Goal: Task Accomplishment & Management: Manage account settings

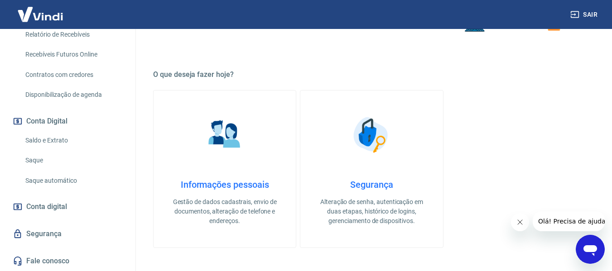
scroll to position [181, 0]
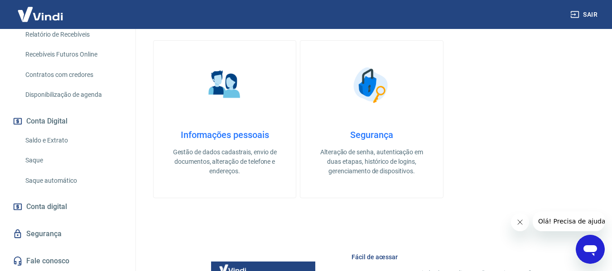
click at [58, 237] on link "Segurança" at bounding box center [68, 234] width 114 height 20
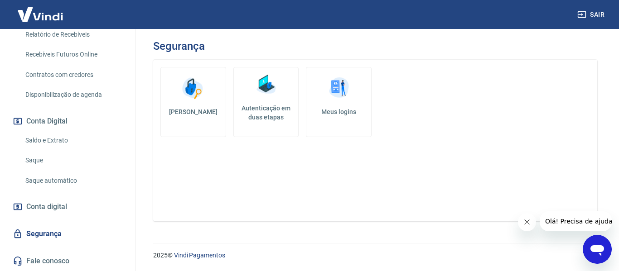
click at [266, 116] on h5 "Autenticação em duas etapas" at bounding box center [266, 113] width 58 height 18
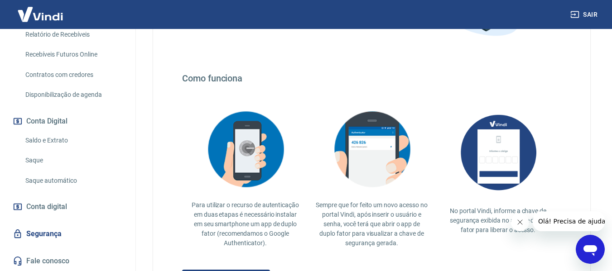
scroll to position [136, 0]
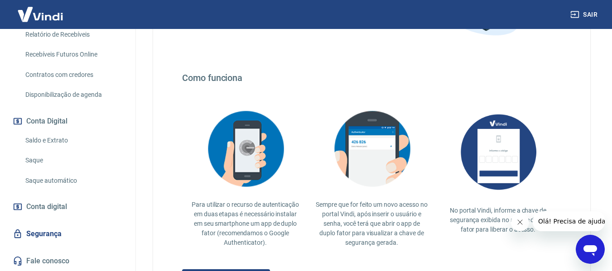
click at [58, 234] on link "Segurança" at bounding box center [68, 234] width 114 height 20
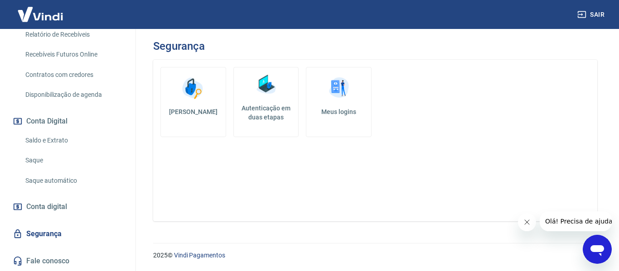
click at [331, 106] on link "Meus logins" at bounding box center [339, 102] width 66 height 70
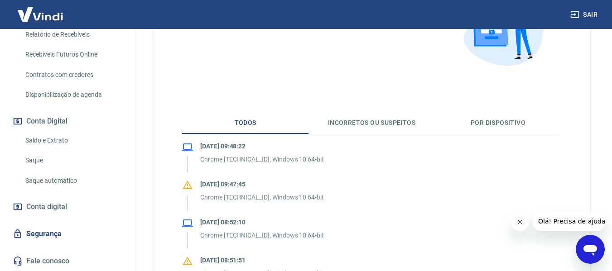
scroll to position [181, 0]
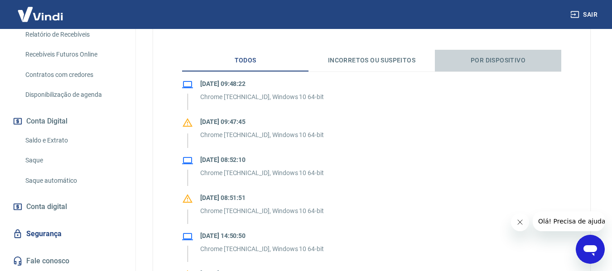
click at [508, 60] on button "Por dispositivo" at bounding box center [498, 61] width 126 height 22
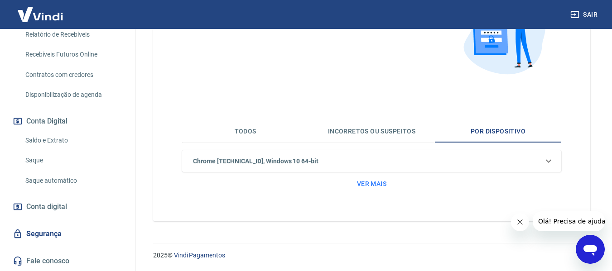
click at [249, 135] on button "Todos" at bounding box center [245, 132] width 126 height 22
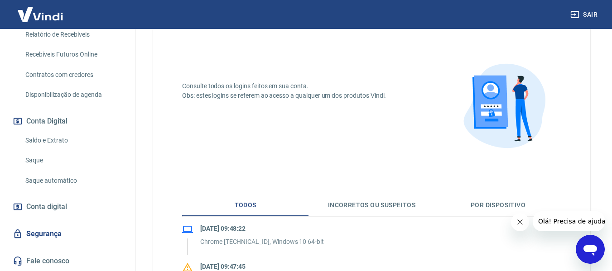
scroll to position [0, 0]
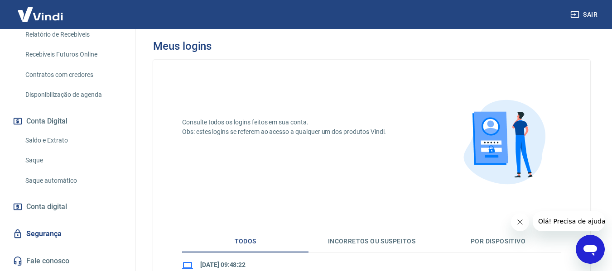
click at [46, 233] on link "Segurança" at bounding box center [68, 234] width 114 height 20
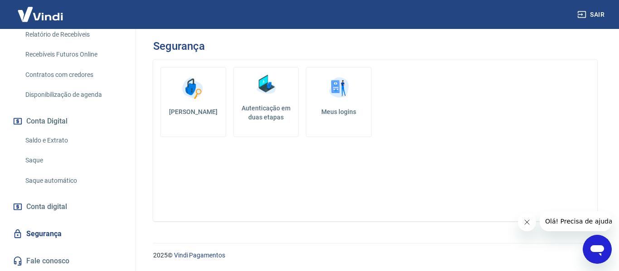
click at [188, 111] on h5 "Alterar senha" at bounding box center [193, 111] width 50 height 9
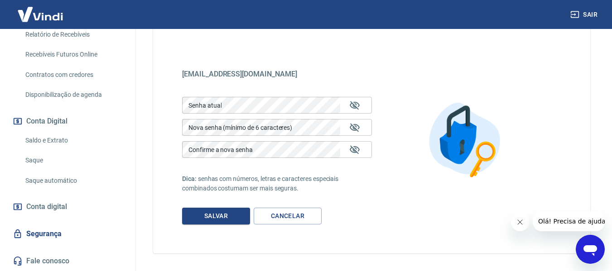
scroll to position [66, 0]
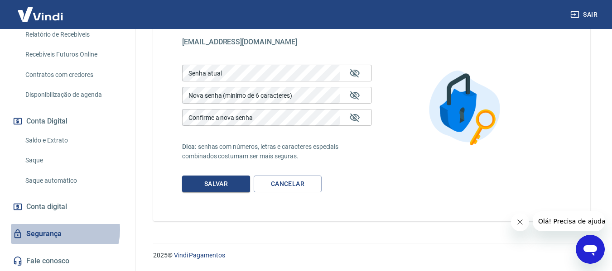
click at [57, 230] on link "Segurança" at bounding box center [68, 234] width 114 height 20
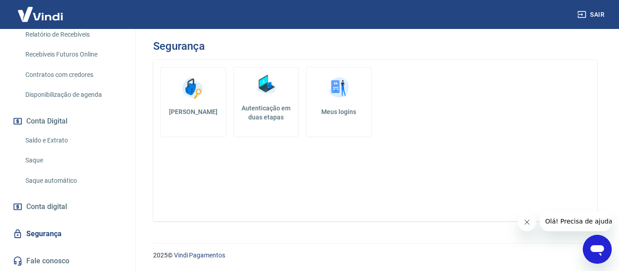
click at [273, 99] on link "Autenticação em duas etapas" at bounding box center [266, 102] width 66 height 70
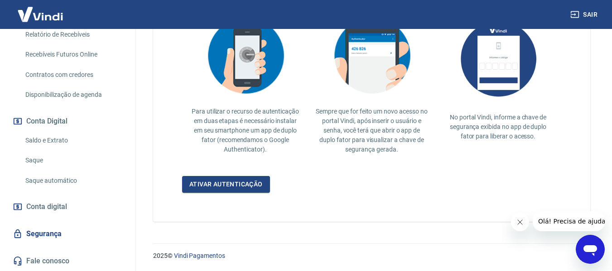
scroll to position [230, 0]
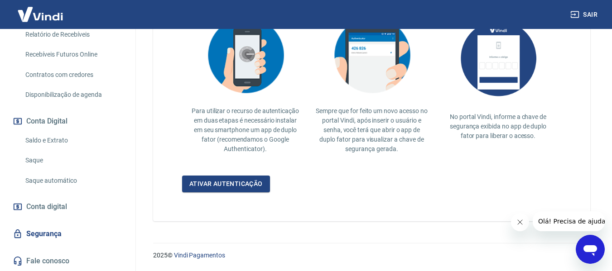
click at [36, 265] on link "Fale conosco" at bounding box center [68, 261] width 114 height 20
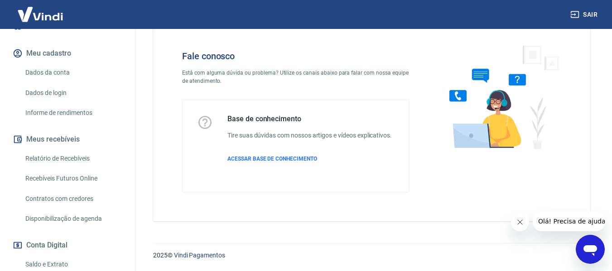
scroll to position [86, 0]
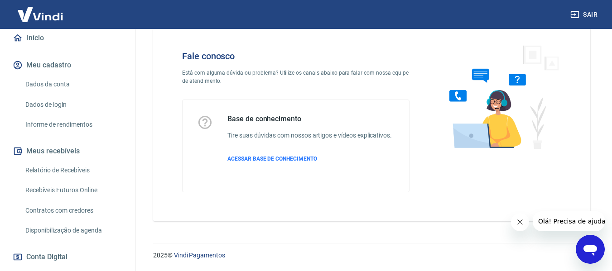
click at [63, 67] on button "Meu cadastro" at bounding box center [68, 65] width 114 height 20
click at [71, 87] on link "Dados da conta" at bounding box center [73, 84] width 103 height 19
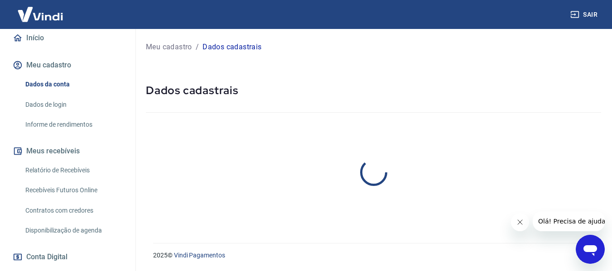
select select "SP"
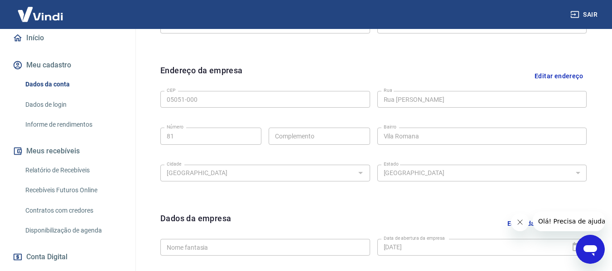
scroll to position [136, 0]
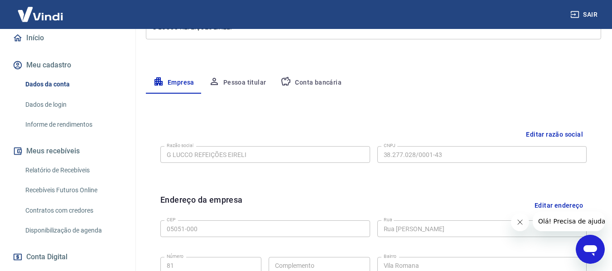
click at [63, 104] on link "Dados de login" at bounding box center [73, 105] width 103 height 19
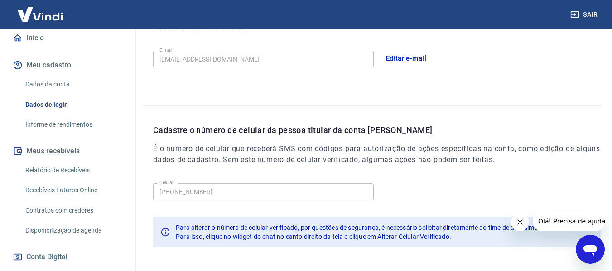
scroll to position [309, 0]
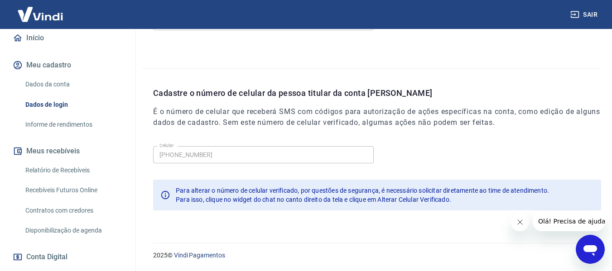
click at [591, 256] on icon "Abrir janela de mensagens" at bounding box center [590, 249] width 16 height 16
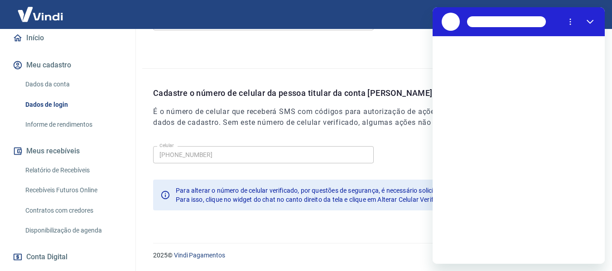
scroll to position [0, 0]
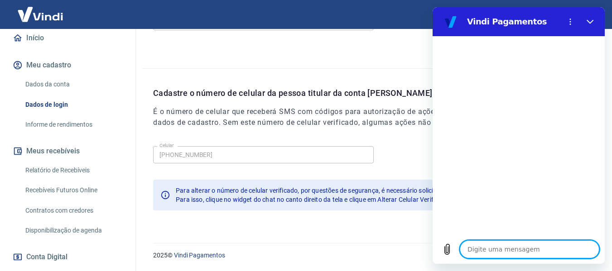
click at [535, 247] on textarea at bounding box center [530, 250] width 140 height 18
type textarea "B"
type textarea "x"
type textarea "Bo"
type textarea "x"
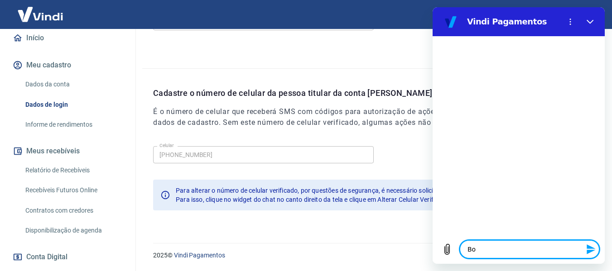
type textarea "Bom"
type textarea "x"
type textarea "Bom"
type textarea "x"
type textarea "Bom f"
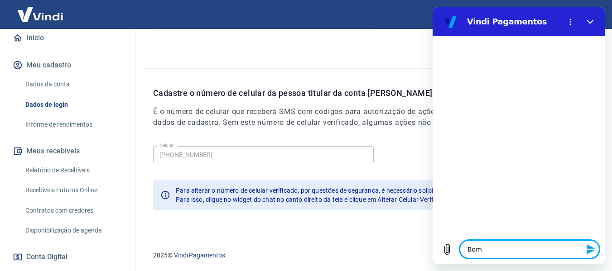
type textarea "x"
type textarea "Bom fi"
type textarea "x"
type textarea "Bom fis"
type textarea "x"
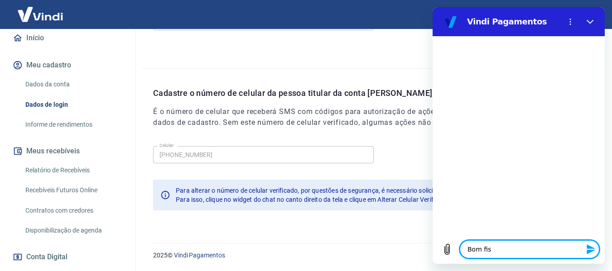
type textarea "Bom fi"
type textarea "x"
type textarea "Bom f"
type textarea "x"
type textarea "Bom"
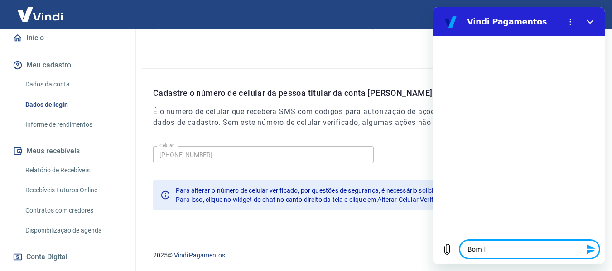
type textarea "x"
type textarea "Bom d"
type textarea "x"
type textarea "Bom di"
type textarea "x"
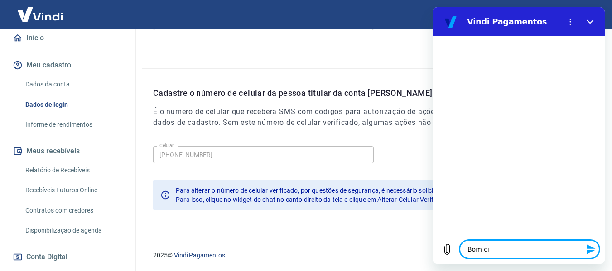
type textarea "Bom dia"
type textarea "x"
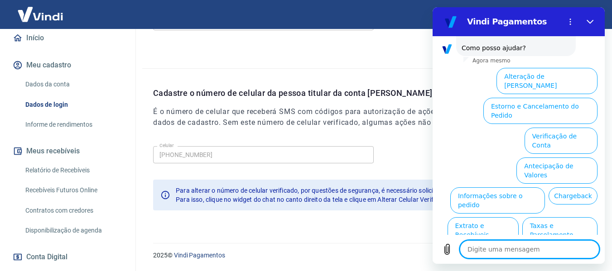
scroll to position [82, 0]
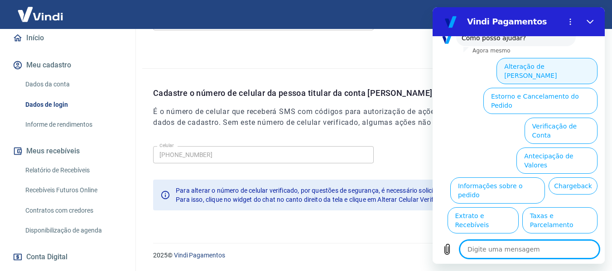
click at [562, 62] on button "Alteração de Dados Cadastrais" at bounding box center [546, 71] width 101 height 26
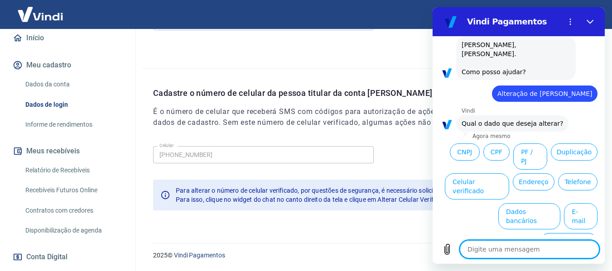
scroll to position [50, 0]
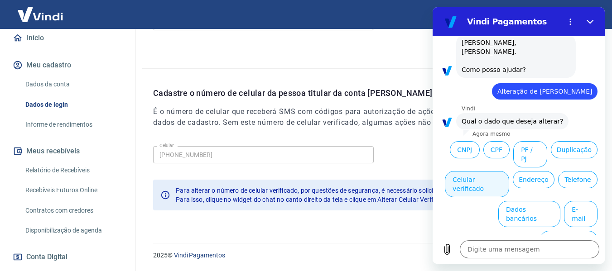
click at [509, 171] on button "Celular verificado" at bounding box center [477, 184] width 64 height 26
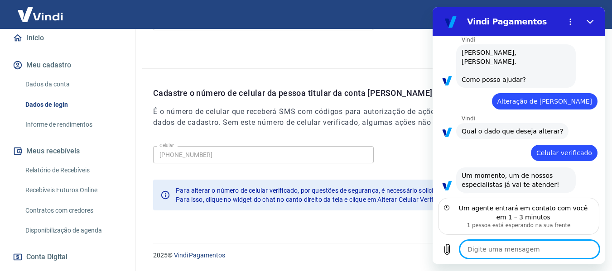
scroll to position [31, 0]
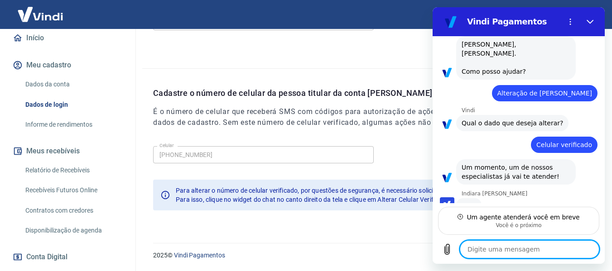
type textarea "x"
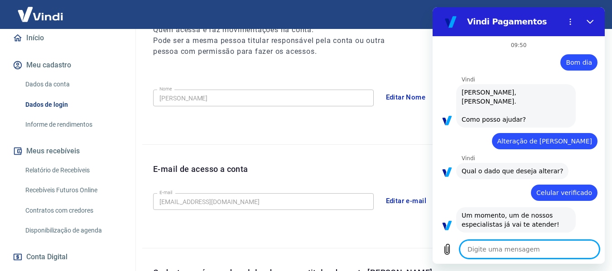
scroll to position [136, 0]
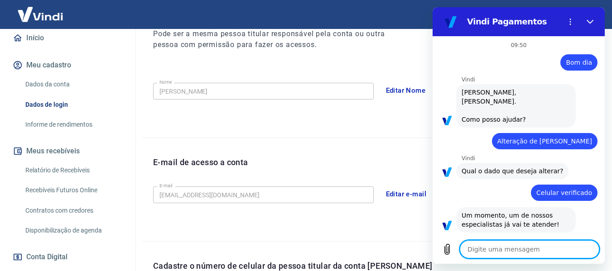
click at [515, 249] on textarea at bounding box center [530, 250] width 140 height 18
type textarea "O"
type textarea "x"
type textarea "Ol"
type textarea "x"
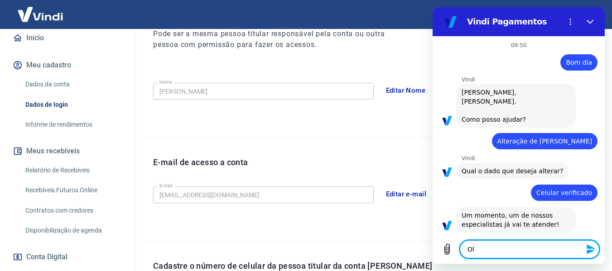
type textarea "Ol´s"
type textarea "x"
type textarea "Ol´sa"
type textarea "x"
type textarea "Ol´s"
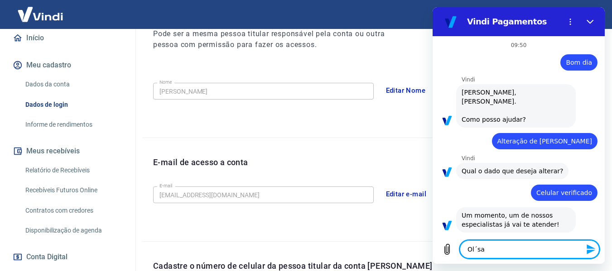
type textarea "x"
type textarea "Ol´"
type textarea "x"
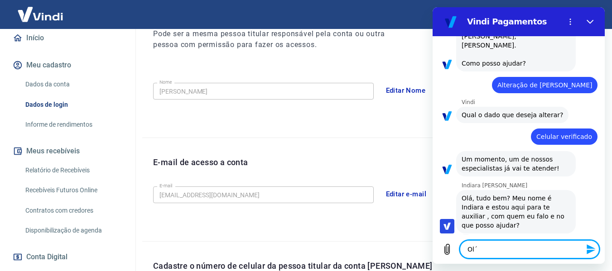
type textarea "Ol"
type textarea "x"
type textarea "OlÁ"
type textarea "x"
type textarea "Ol"
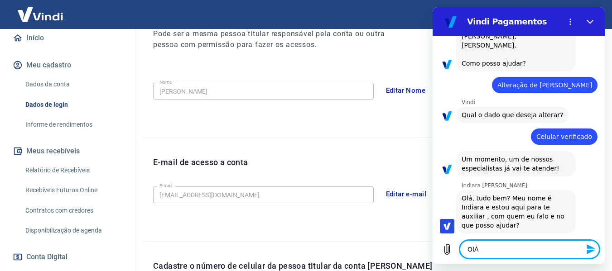
type textarea "x"
type textarea "Olá"
type textarea "x"
type textarea "Ol"
type textarea "x"
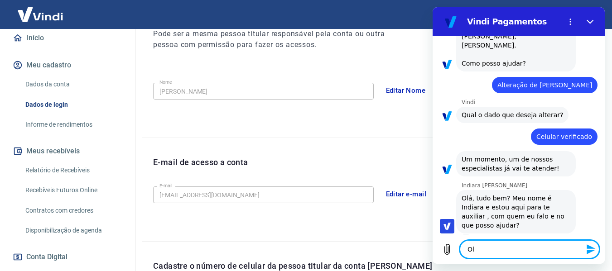
type textarea "Olá"
type textarea "x"
type textarea "Olá"
type textarea "x"
type textarea "Olá I"
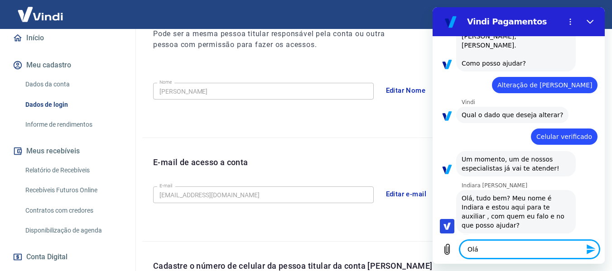
type textarea "x"
type textarea "Olá In"
type textarea "x"
type textarea "Olá Ind"
type textarea "x"
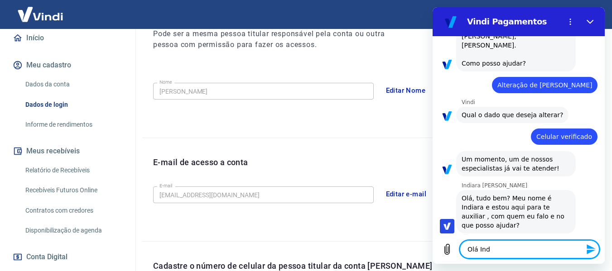
type textarea "Olá Indi"
type textarea "x"
type textarea "Olá India"
type textarea "x"
type textarea "Olá Indiar"
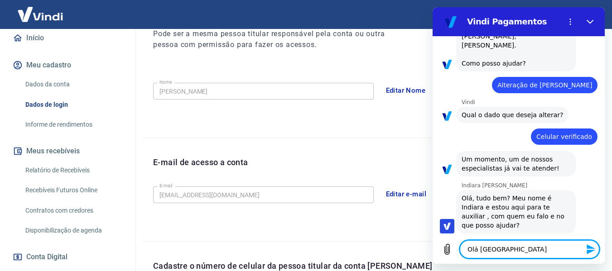
type textarea "x"
type textarea "Olá Indiari"
type textarea "x"
type textarea "Olá Indiar"
type textarea "x"
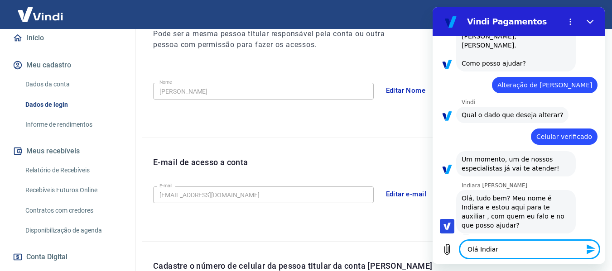
type textarea "Olá Indiara"
type textarea "x"
type textarea "Olá Indiara,"
type textarea "x"
type textarea "Olá Indiara,"
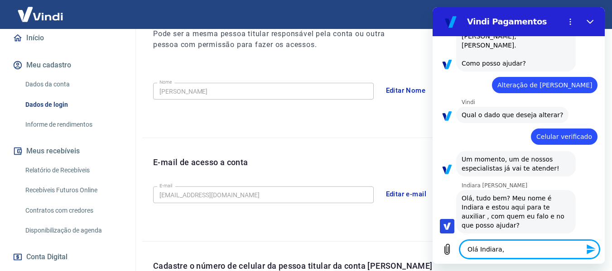
type textarea "x"
type textarea "Olá Indiara, m"
type textarea "x"
type textarea "Olá Indiara, me"
type textarea "x"
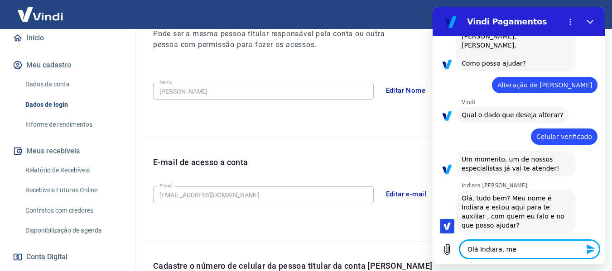
type textarea "Olá Indiara, meu"
type textarea "x"
type textarea "Olá Indiara, meu"
type textarea "x"
type textarea "Olá Indiara, meu n"
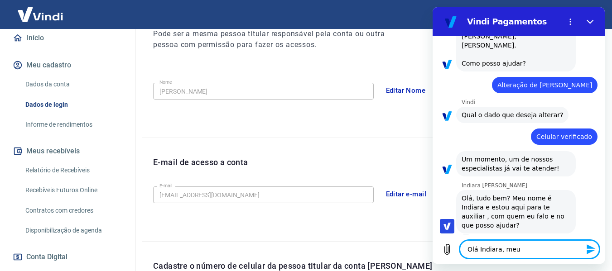
type textarea "x"
type textarea "Olá Indiara, meu no"
type textarea "x"
type textarea "Olá Indiara, meu nom"
type textarea "x"
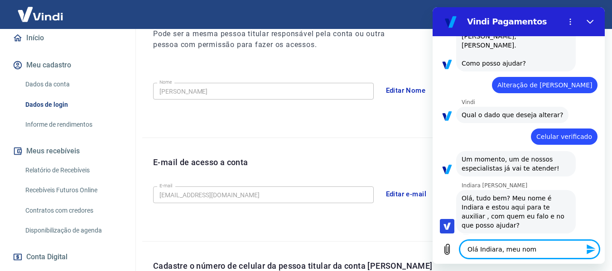
type textarea "Olá Indiara, meu nome"
type textarea "x"
type textarea "Olá Indiara, meu nome"
type textarea "x"
type textarea "Olá Indiara, meu nome e"
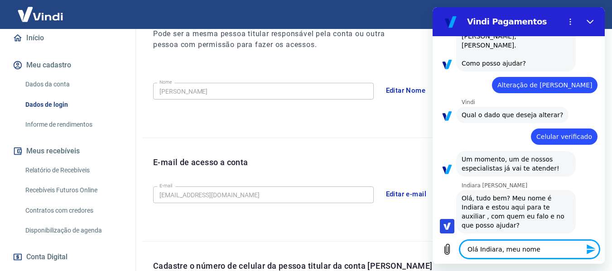
type textarea "x"
type textarea "Olá Indiara, meu nome"
type textarea "x"
type textarea "Olá Indiara, meu nome é"
type textarea "x"
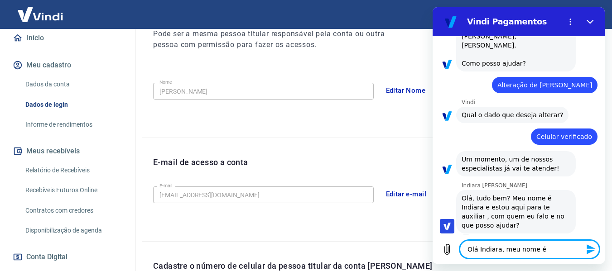
type textarea "Olá Indiara, meu nome é"
type textarea "x"
type textarea "Olá Indiara, meu nome é G"
type textarea "x"
type textarea "Olá Indiara, meu nome é Gi"
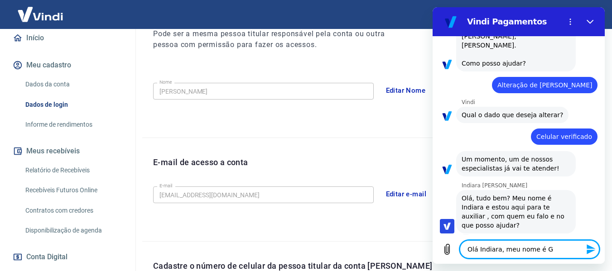
type textarea "x"
type textarea "Olá Indiara, meu nome é Gio"
type textarea "x"
type textarea "Olá Indiara, meu nome é Giov"
type textarea "x"
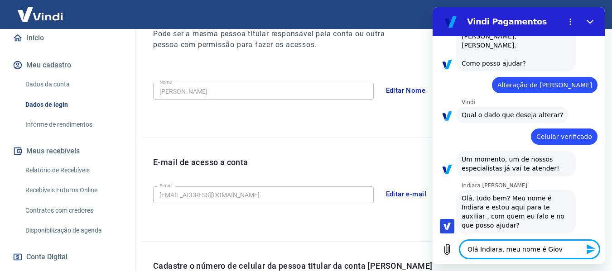
type textarea "Olá Indiara, meu nome é Giova"
type textarea "x"
type textarea "Olá Indiara, meu nome é Giovan"
type textarea "x"
type textarea "Olá Indiara, meu nome é Giovann"
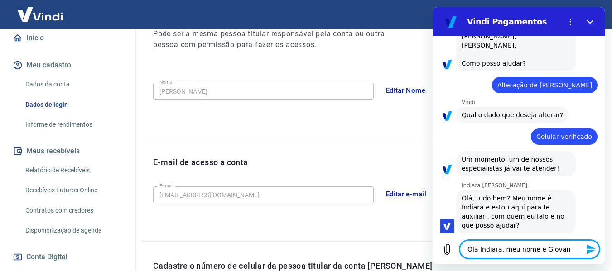
type textarea "x"
type textarea "Olá Indiara, meu nome é Giovanna"
type textarea "x"
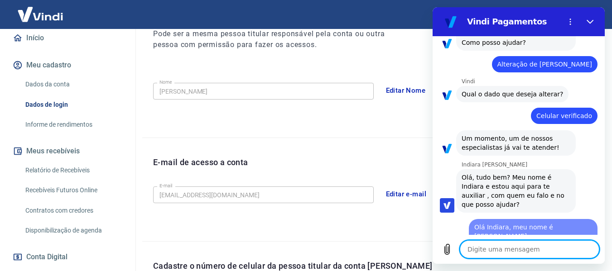
type textarea "x"
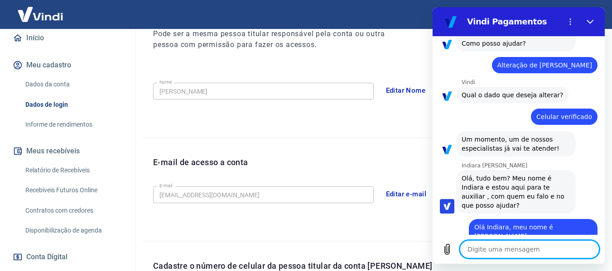
scroll to position [78, 0]
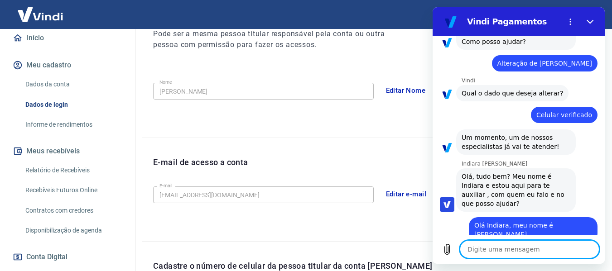
type textarea "G"
type textarea "x"
type textarea "Go"
type textarea "x"
type textarea "Gos"
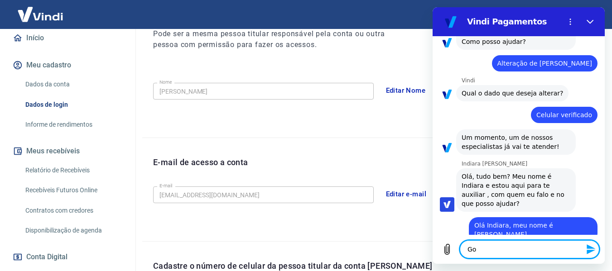
type textarea "x"
type textarea "Gost"
type textarea "x"
type textarea "Gosta"
type textarea "x"
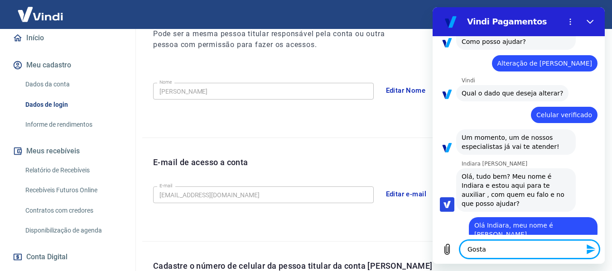
type textarea "Gostar"
type textarea "x"
type textarea "Gostari"
type textarea "x"
type textarea "Gostaria"
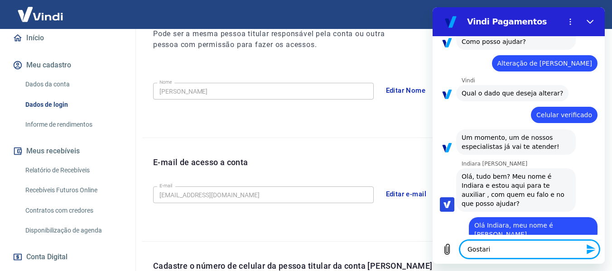
type textarea "x"
type textarea "Gostariad"
type textarea "x"
type textarea "Gostaria"
type textarea "x"
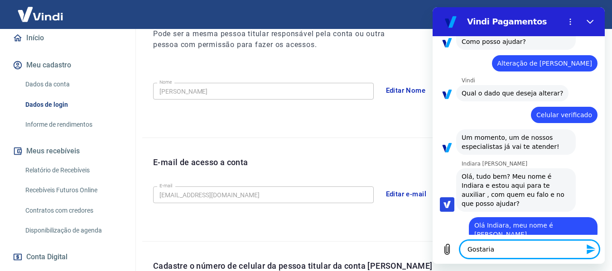
type textarea "Gostaria"
type textarea "x"
type textarea "Gostaria d"
type textarea "x"
type textarea "Gostaria de"
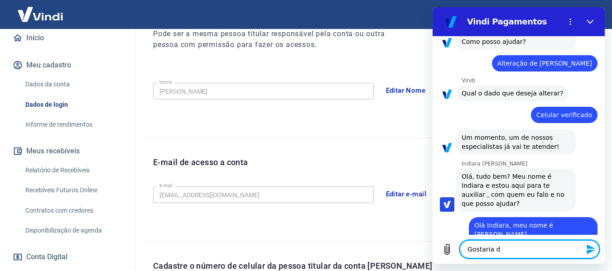
type textarea "x"
type textarea "Gostaria de"
type textarea "x"
type textarea "Gostaria de t"
type textarea "x"
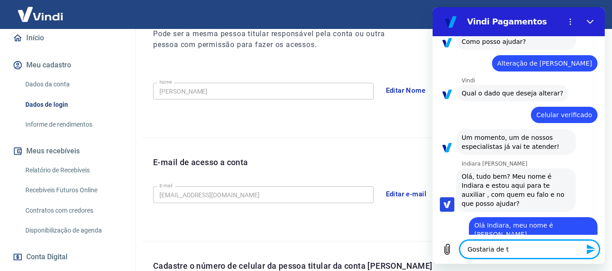
type textarea "Gostaria de tr"
type textarea "x"
type textarea "Gostaria de tro"
type textarea "x"
type textarea "Gostaria de troc"
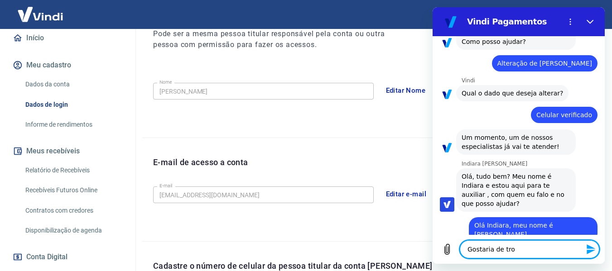
type textarea "x"
type textarea "Gostaria de troca"
type textarea "x"
type textarea "Gostaria de trocar"
type textarea "x"
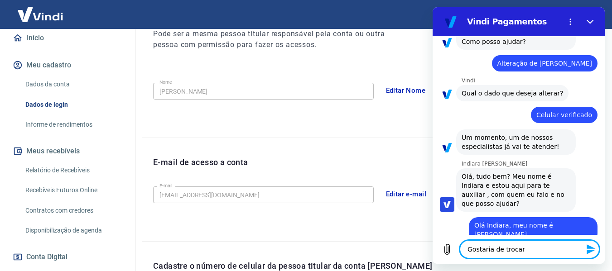
type textarea "Gostaria de trocar"
type textarea "x"
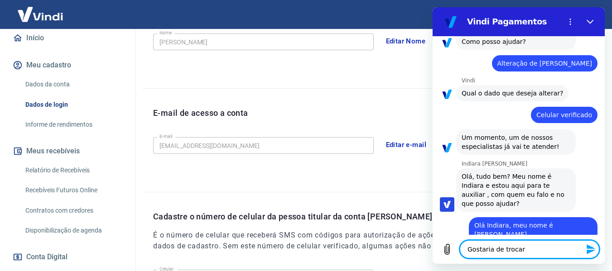
scroll to position [309, 0]
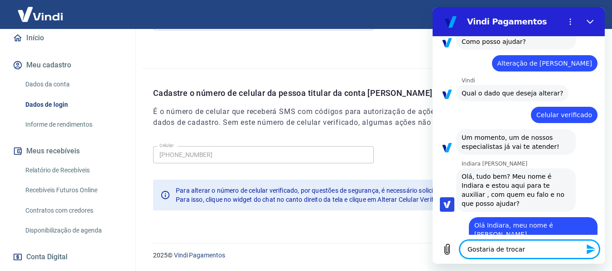
type textarea "Gostaria de trocar o"
type textarea "x"
type textarea "Gostaria de trocar o"
type textarea "x"
type textarea "Gostaria de trocar o c"
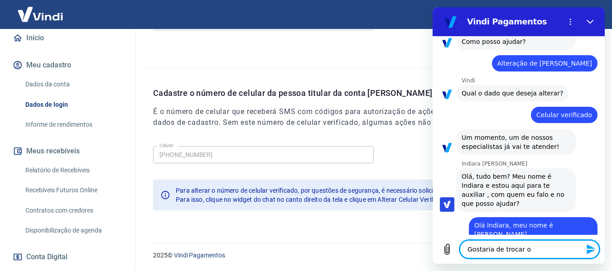
type textarea "x"
type textarea "Gostaria de trocar o ce"
type textarea "x"
type textarea "Gostaria de trocar o cel"
type textarea "x"
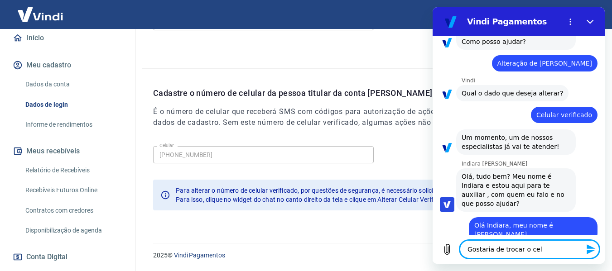
type textarea "Gostaria de trocar o celu"
type textarea "x"
type textarea "Gostaria de trocar o celul"
type textarea "x"
type textarea "Gostaria de trocar o celula"
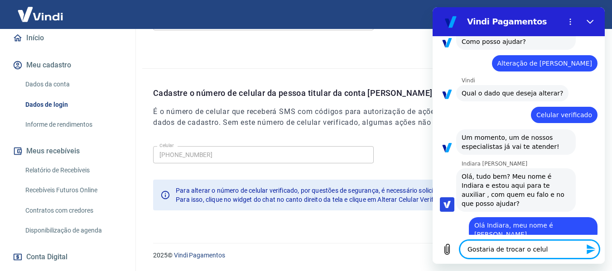
type textarea "x"
type textarea "Gostaria de trocar o celular"
type textarea "x"
type textarea "Gostaria de trocar o celular"
type textarea "x"
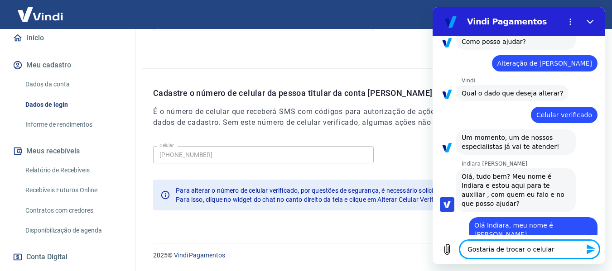
type textarea "Gostaria de trocar o"
type textarea "x"
type textarea "Gostaria de trocar o n"
type textarea "x"
type textarea "Gostaria de trocar o nu"
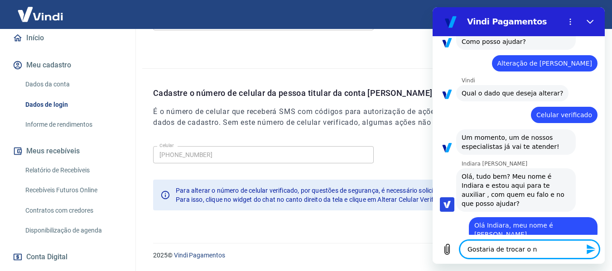
type textarea "x"
type textarea "Gostaria de trocar o num"
type textarea "x"
type textarea "Gostaria de trocar o nume"
type textarea "x"
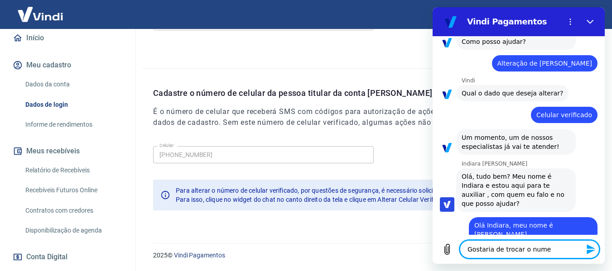
type textarea "Gostaria de trocar o numer"
type textarea "x"
type textarea "Gostaria de trocar o numero"
type textarea "x"
type textarea "Gostaria de trocar o numero"
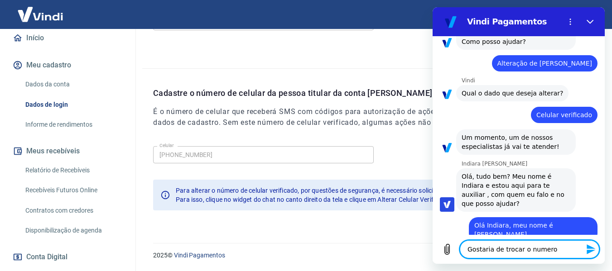
type textarea "x"
type textarea "Gostaria de trocar o numero c"
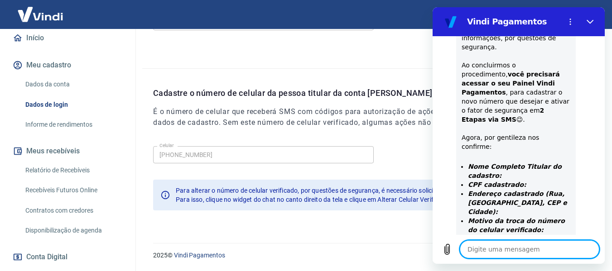
scroll to position [371, 0]
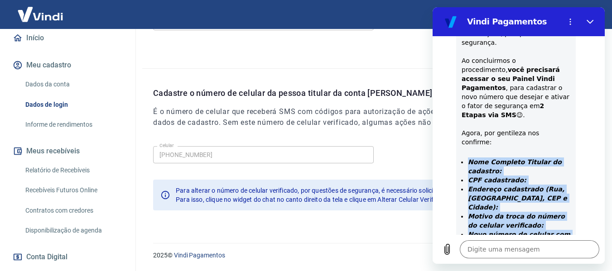
drag, startPoint x: 469, startPoint y: 117, endPoint x: 553, endPoint y: 215, distance: 129.2
click at [553, 215] on ul "Nome Completo Titular do cadastro: CPF cadastrado: Endereço cadastrado (Rua, Ba…" at bounding box center [516, 217] width 109 height 118
copy ul "Nome Completo Titular do cadastro: CPF cadastrado: Endereço cadastrado (Rua, Ba…"
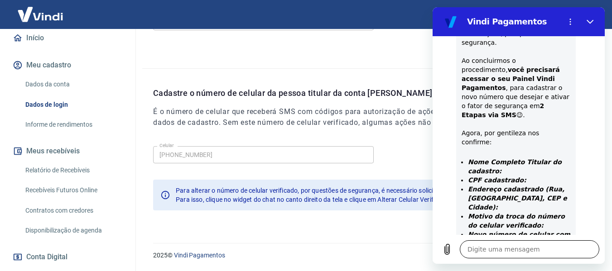
click at [517, 247] on textarea at bounding box center [530, 250] width 140 height 18
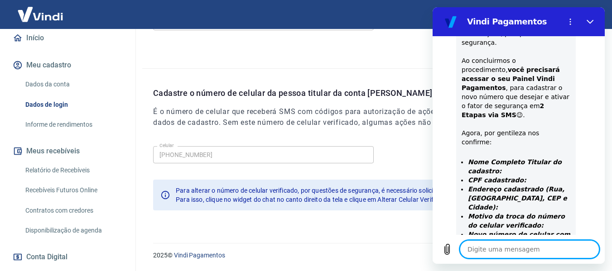
paste textarea "Nome Completo Titular do cadastro: CPF cadastrado: Endereço cadastrado (Rua, Ba…"
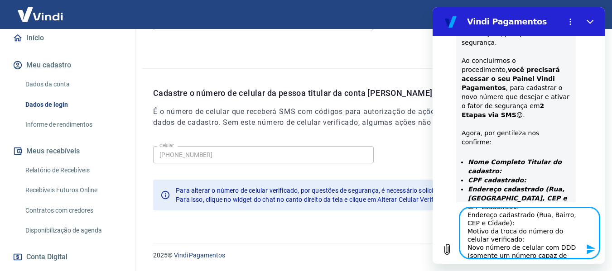
scroll to position [0, 0]
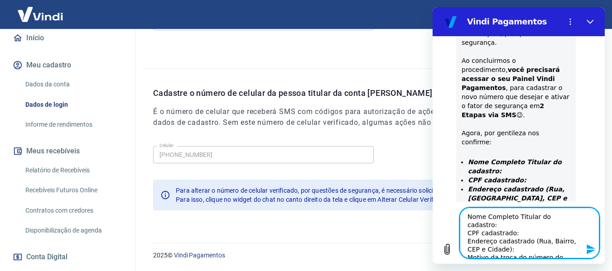
click at [532, 227] on textarea "Nome Completo Titular do cadastro: CPF cadastrado: Endereço cadastrado (Rua, Ba…" at bounding box center [530, 233] width 140 height 51
click at [583, 217] on textarea "Nome Completo Titular do cadastro: CPF cadastrado: Endereço cadastrado (Rua, Ba…" at bounding box center [530, 233] width 140 height 51
click at [503, 253] on textarea "Nome Completo Titular do cadastro: Giovanna Valente Luco CPF cadastrado: 395.25…" at bounding box center [530, 233] width 140 height 51
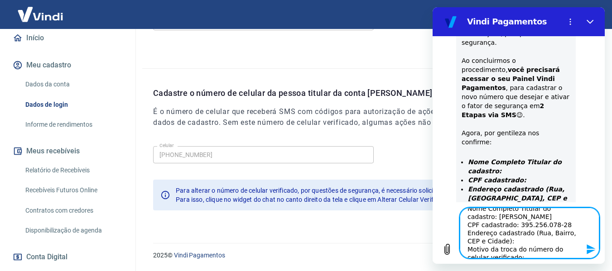
click at [506, 241] on textarea "Nome Completo Titular do cadastro: Giovanna Valente Luco CPF cadastrado: 395.25…" at bounding box center [530, 233] width 140 height 51
click at [503, 244] on textarea "Nome Completo Titular do cadastro: Giovanna Valente Luco CPF cadastrado: 395.25…" at bounding box center [530, 233] width 140 height 51
click at [581, 244] on textarea "Nome Completo Titular do cadastro: Giovanna Valente Luco CPF cadastrado: 395.25…" at bounding box center [530, 233] width 140 height 51
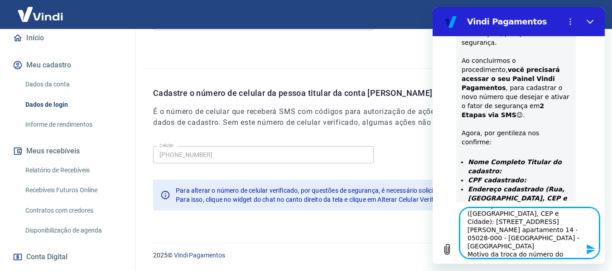
scroll to position [57, 0]
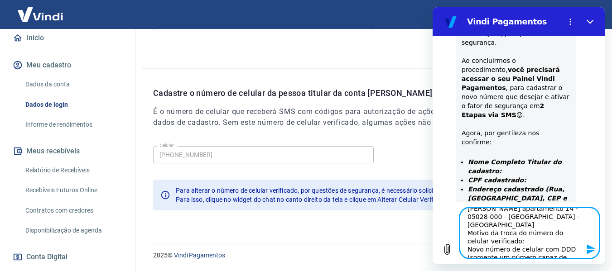
click at [540, 228] on textarea "Nome Completo Titular do cadastro: Giovanna Valente Luco CPF cadastrado: 395.25…" at bounding box center [530, 233] width 140 height 51
click at [551, 246] on textarea "Nome Completo Titular do cadastro: Giovanna Valente Luco CPF cadastrado: 395.25…" at bounding box center [530, 233] width 140 height 51
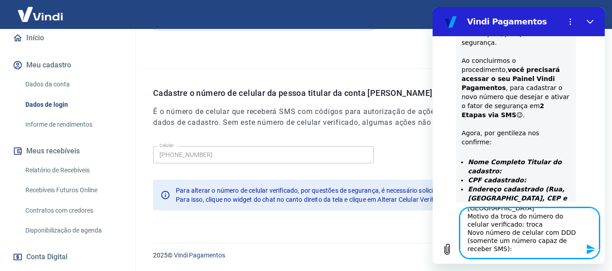
scroll to position [90, 0]
click at [552, 255] on textarea "Nome Completo Titular do cadastro: Giovanna Valente Luco CPF cadastrado: 395.25…" at bounding box center [530, 233] width 140 height 51
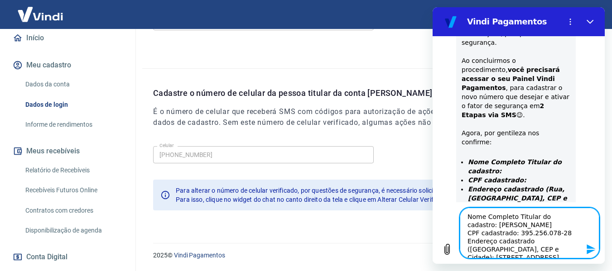
click at [592, 249] on icon "Enviar mensagem" at bounding box center [591, 249] width 11 height 11
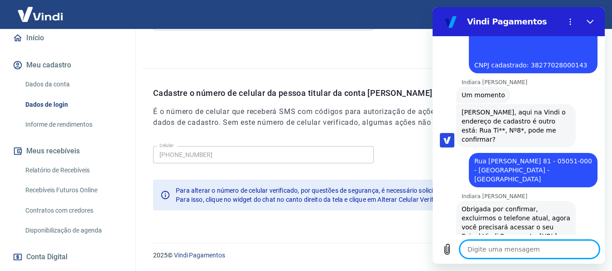
scroll to position [727, 0]
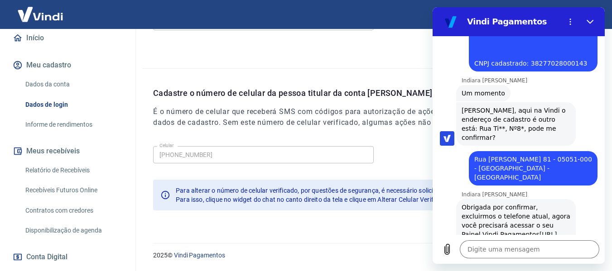
click at [484, 231] on link "https://signin.yapay.com.br/login/intermediador" at bounding box center [509, 239] width 95 height 16
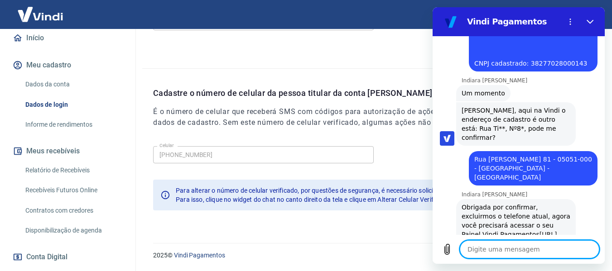
scroll to position [745, 0]
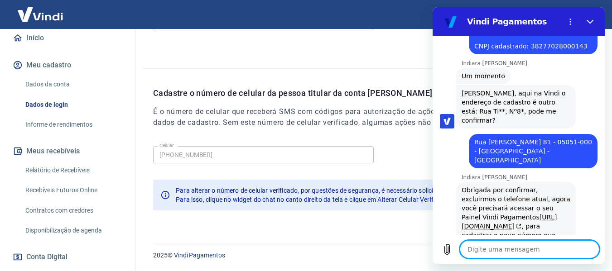
click at [485, 250] on textarea at bounding box center [530, 250] width 140 height 18
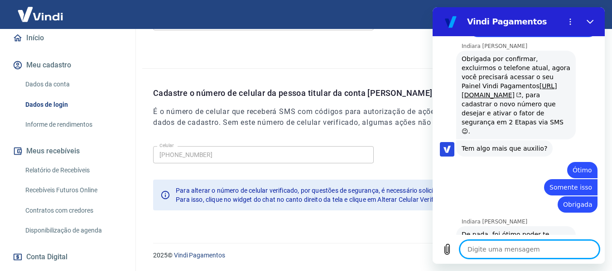
scroll to position [755, 0]
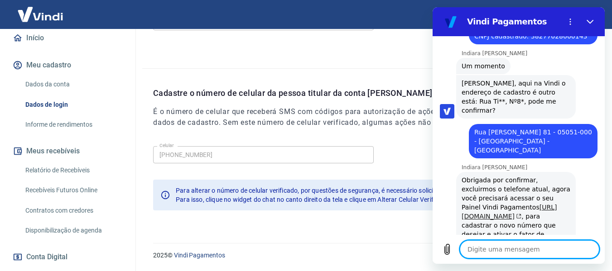
click at [497, 204] on link "https://signin.yapay.com.br/login/intermediador" at bounding box center [509, 212] width 95 height 16
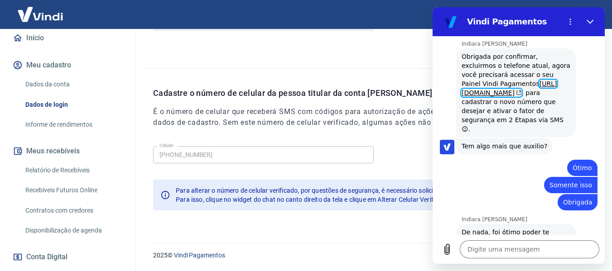
scroll to position [936, 0]
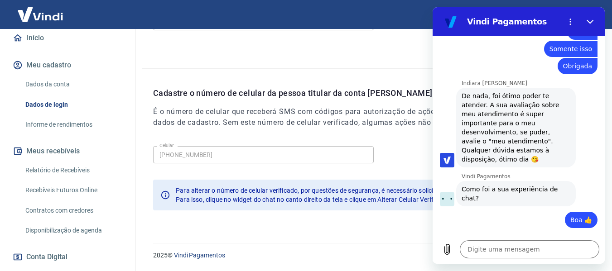
scroll to position [1014, 0]
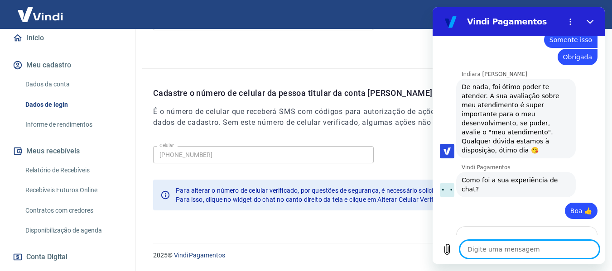
scroll to position [1026, 0]
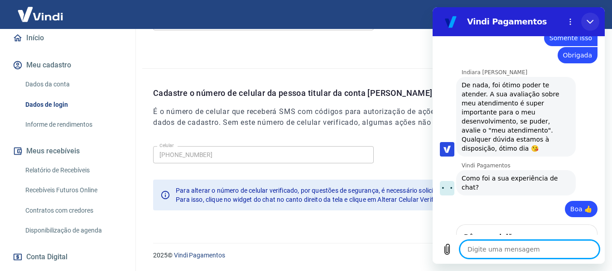
click at [585, 19] on button "Fechar" at bounding box center [590, 22] width 18 height 18
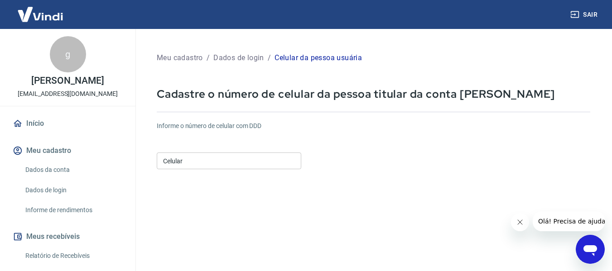
click at [268, 159] on input "Celular" at bounding box center [229, 161] width 145 height 17
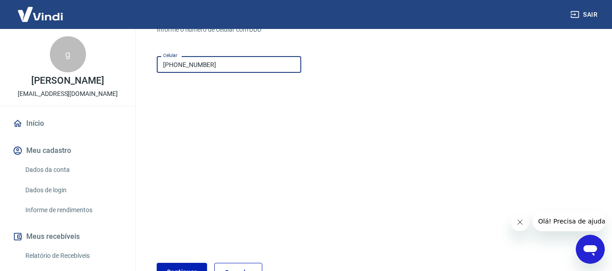
scroll to position [112, 0]
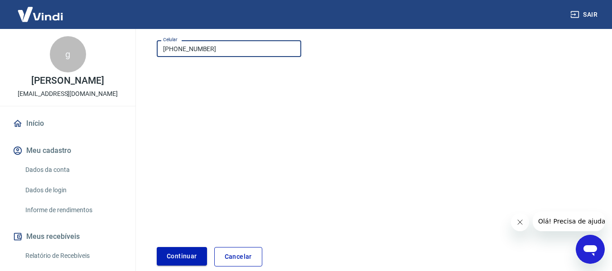
type input "[PHONE_NUMBER]"
click at [184, 256] on button "Continuar" at bounding box center [182, 256] width 50 height 19
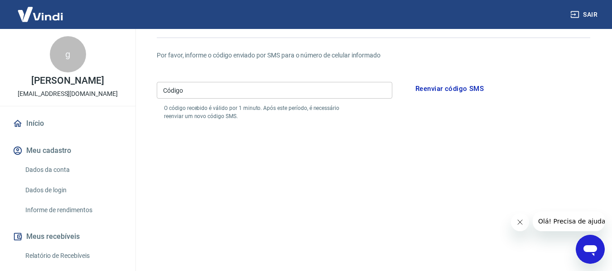
scroll to position [22, 0]
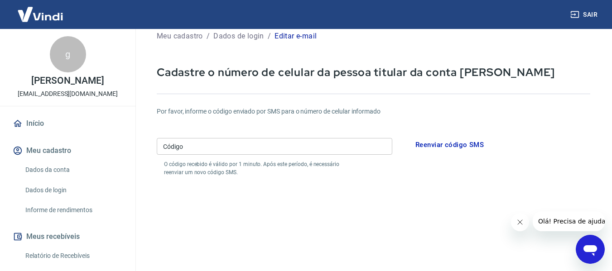
click at [236, 153] on input "Código" at bounding box center [275, 146] width 236 height 17
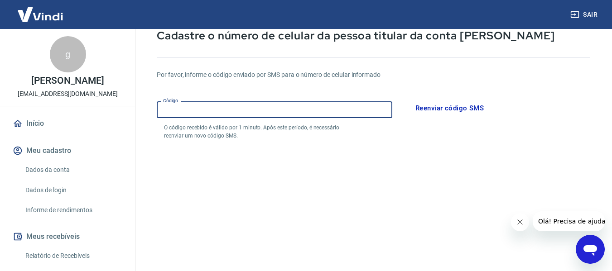
scroll to position [59, 0]
click at [443, 107] on button "Reenviar código SMS" at bounding box center [449, 107] width 78 height 19
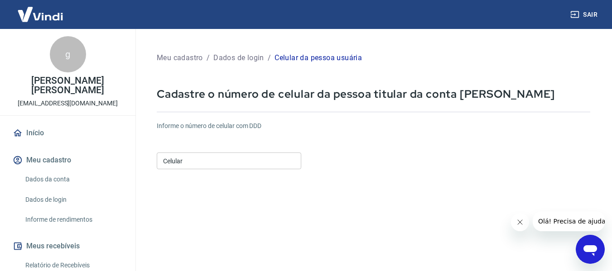
click at [199, 164] on input "Celular" at bounding box center [229, 161] width 145 height 17
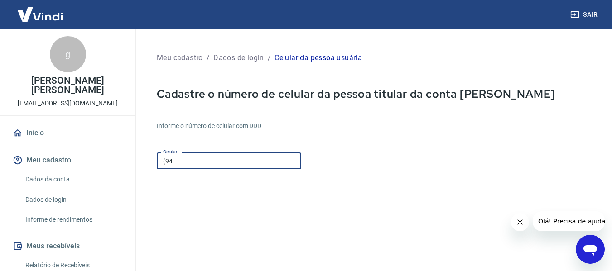
type input "(9"
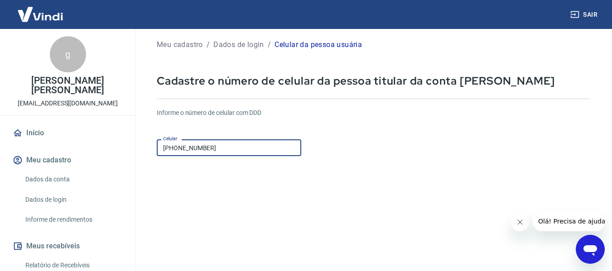
scroll to position [136, 0]
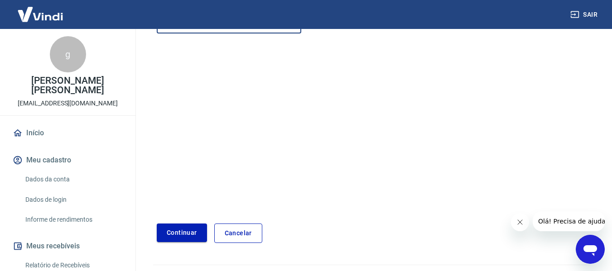
type input "[PHONE_NUMBER]"
click at [179, 232] on button "Continuar" at bounding box center [182, 233] width 50 height 19
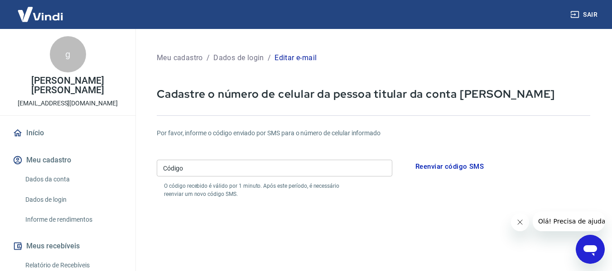
click at [262, 173] on input "Código" at bounding box center [275, 168] width 236 height 17
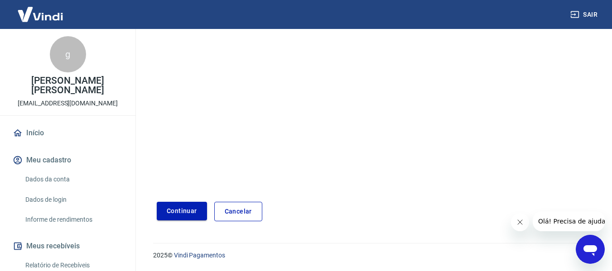
type input "977816"
click at [193, 208] on button "Continuar" at bounding box center [182, 211] width 50 height 19
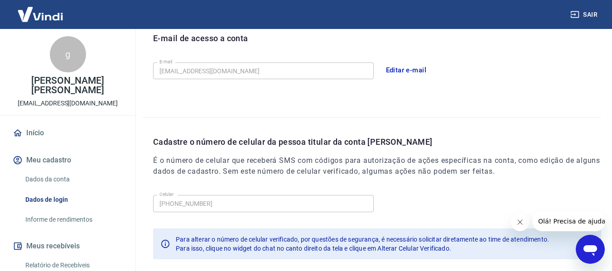
scroll to position [309, 0]
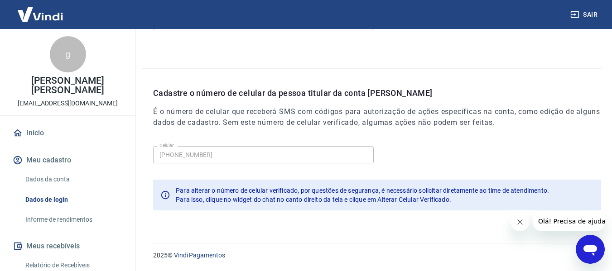
click at [50, 191] on link "Dados de login" at bounding box center [73, 200] width 103 height 19
